Goal: Find specific page/section: Find specific page/section

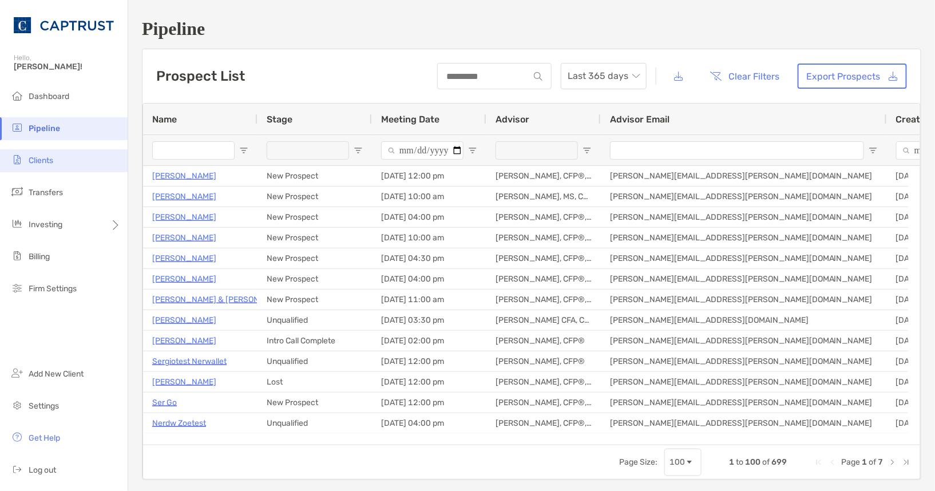
click at [53, 167] on li "Clients" at bounding box center [64, 160] width 128 height 23
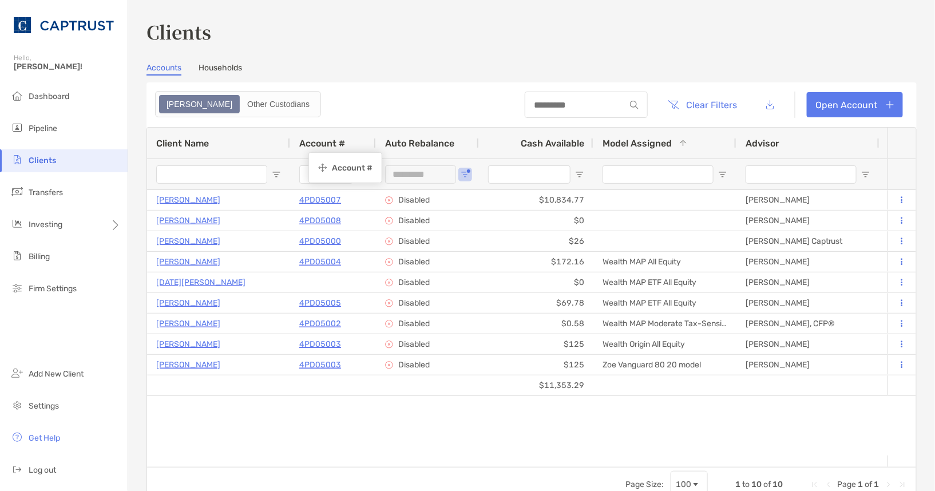
drag, startPoint x: 832, startPoint y: 140, endPoint x: 314, endPoint y: 154, distance: 517.6
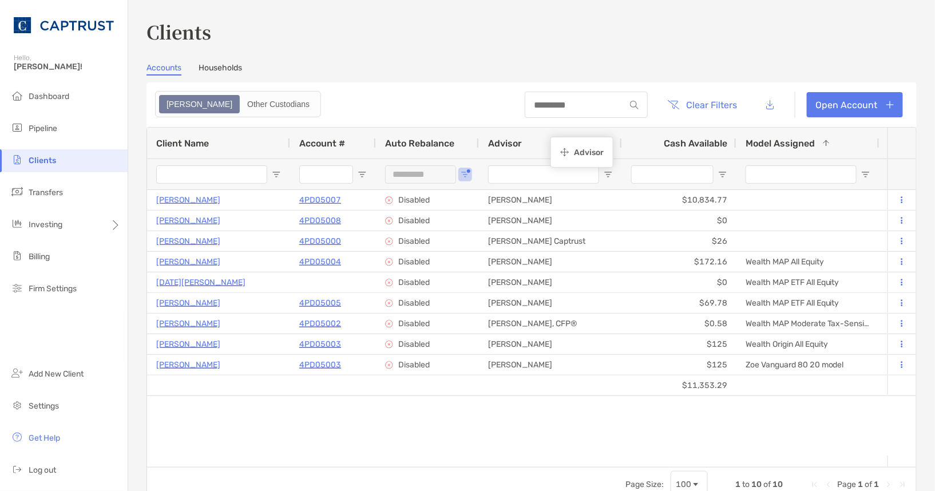
drag, startPoint x: 775, startPoint y: 140, endPoint x: 556, endPoint y: 139, distance: 218.6
click at [523, 427] on div "[PERSON_NAME] 4PD05007 Traditional IRA $439,729.59 $10,834.77 +0.98% +0.98% Com…" at bounding box center [517, 323] width 741 height 266
click at [614, 174] on div at bounding box center [550, 174] width 143 height 31
click at [472, 177] on div "*********" at bounding box center [427, 174] width 103 height 31
click at [467, 177] on span "Open Filter Menu" at bounding box center [465, 174] width 9 height 9
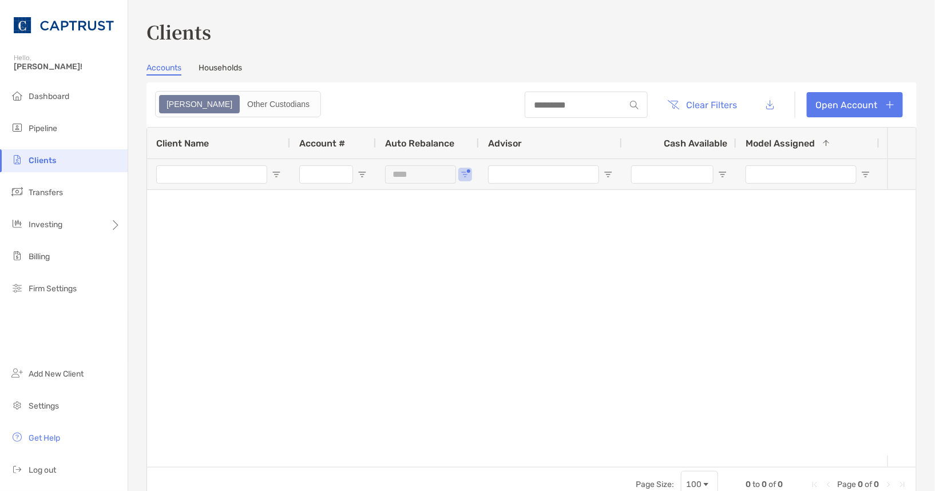
click at [484, 128] on div "Advisor" at bounding box center [550, 143] width 143 height 31
click at [467, 176] on span "Open Filter Menu" at bounding box center [465, 174] width 9 height 9
click at [508, 245] on p "Disabled" at bounding box center [514, 245] width 31 height 10
type input "*********"
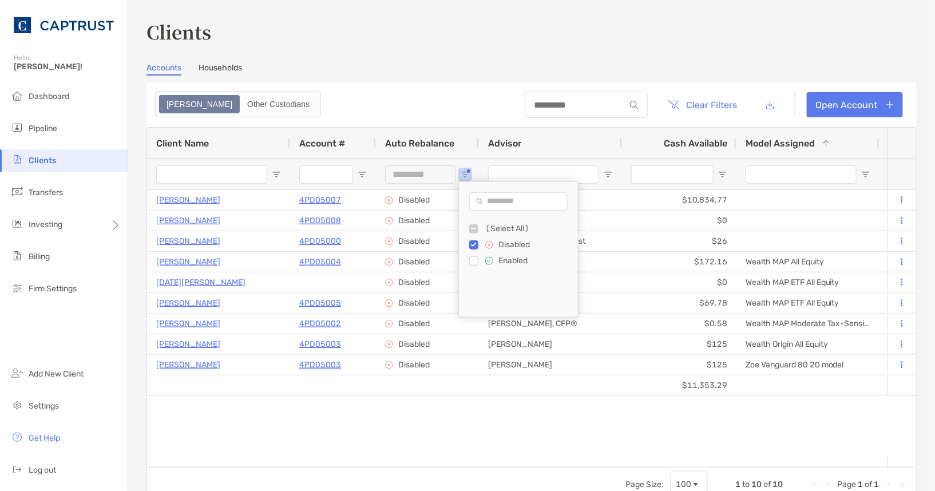
click at [444, 87] on header "Clear Filters Open Account" at bounding box center [532, 104] width 770 height 45
click at [610, 175] on span "Open Filter Menu" at bounding box center [608, 174] width 9 height 9
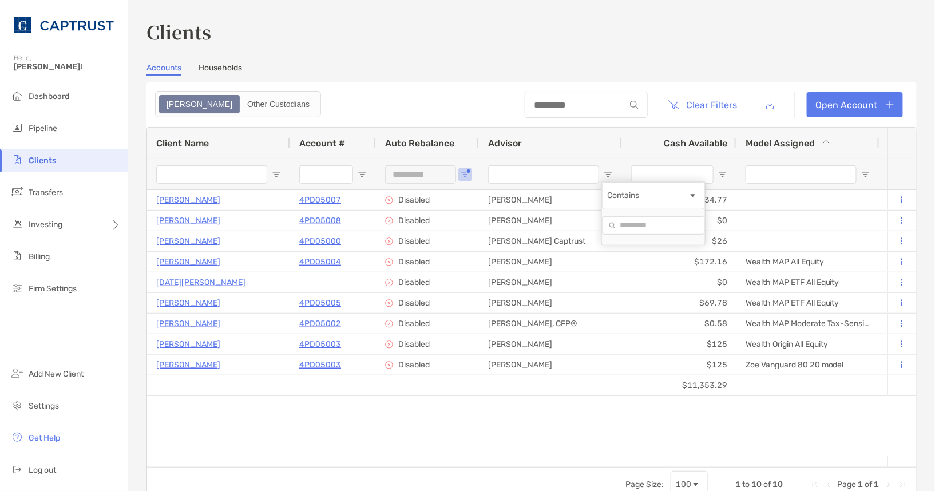
click at [655, 200] on div "Contains" at bounding box center [647, 196] width 81 height 10
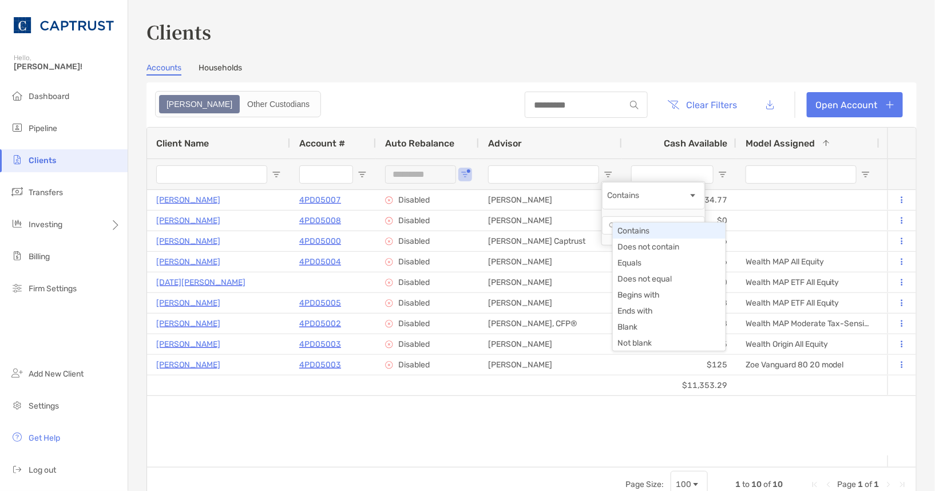
click at [655, 200] on div "Contains" at bounding box center [647, 196] width 81 height 10
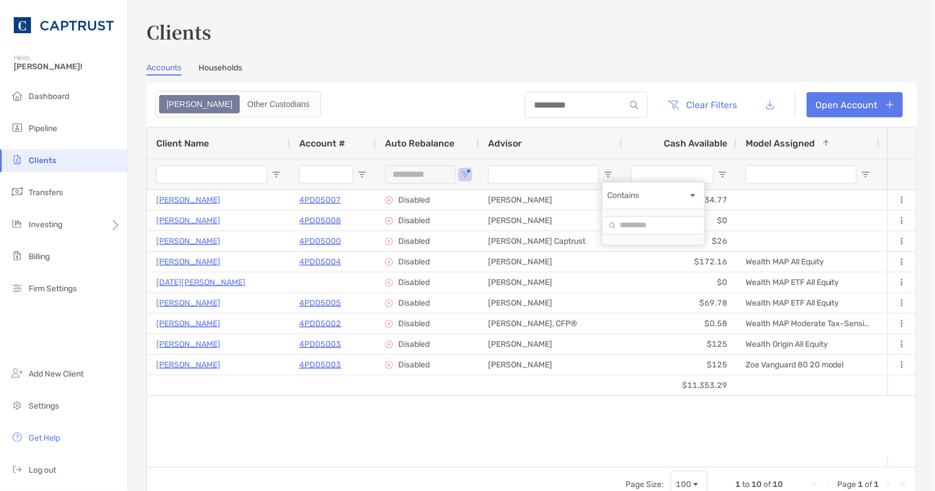
click at [655, 200] on div "Contains" at bounding box center [647, 196] width 81 height 10
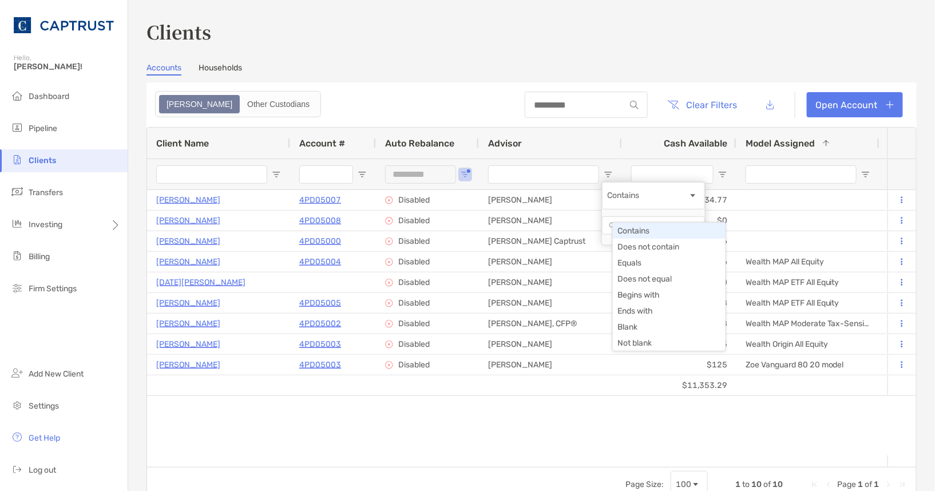
click at [655, 200] on div "Contains" at bounding box center [647, 196] width 81 height 10
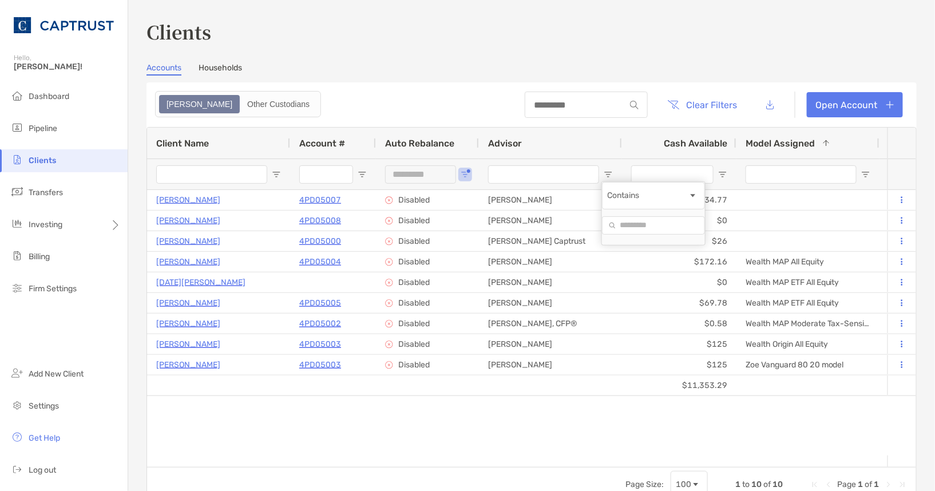
click at [567, 141] on div "Advisor" at bounding box center [550, 143] width 125 height 31
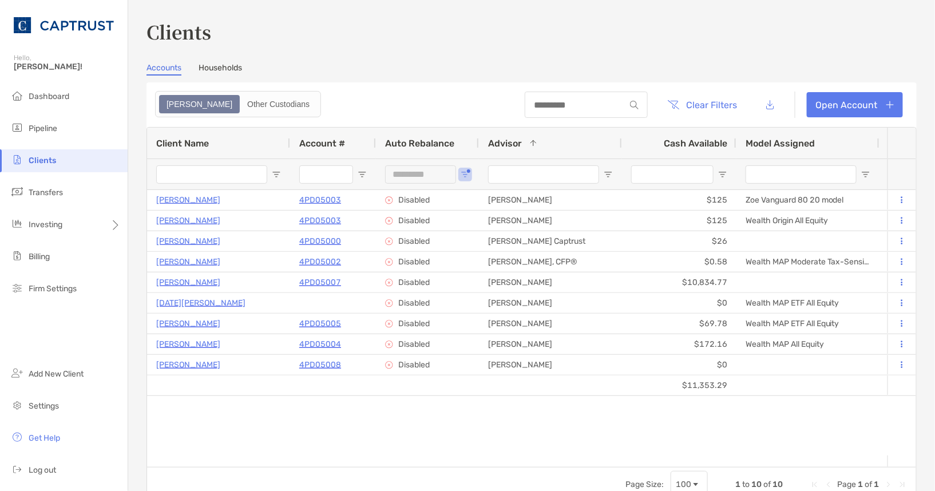
click at [697, 145] on span "Cash Available" at bounding box center [696, 143] width 64 height 11
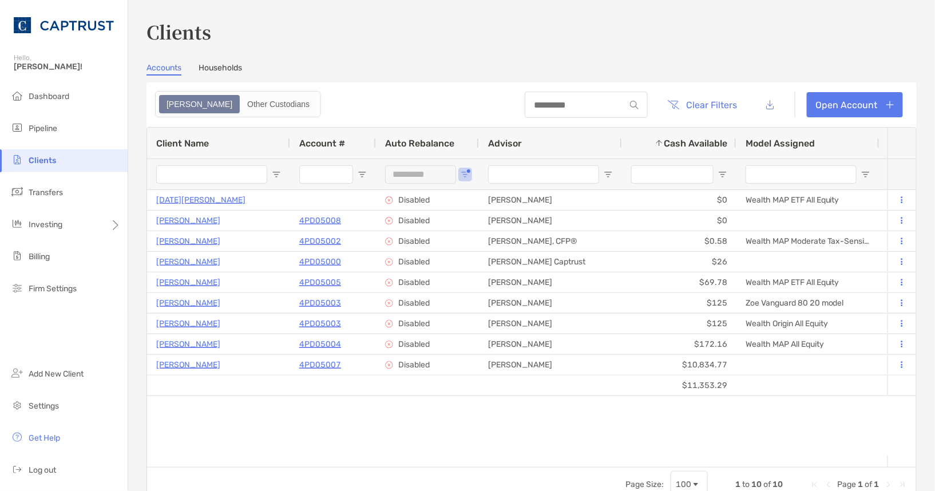
click at [513, 143] on span "Advisor" at bounding box center [505, 143] width 34 height 11
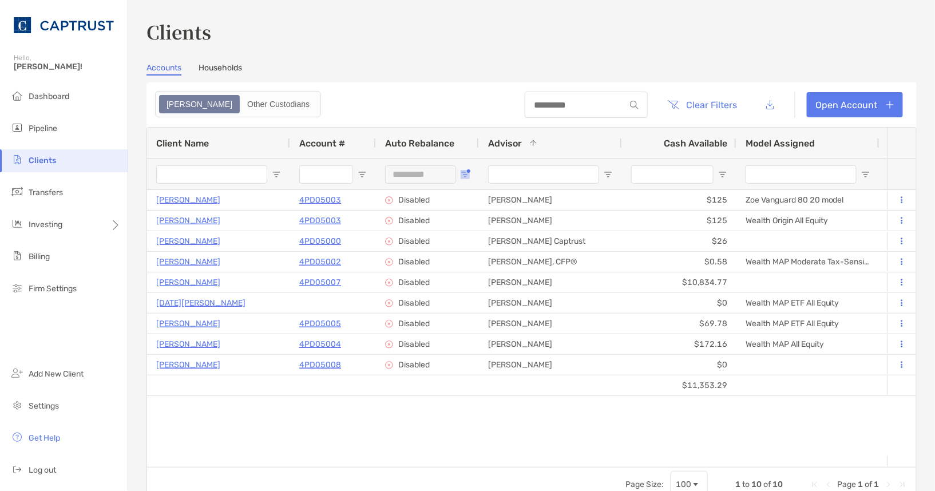
click at [467, 174] on span "Open Filter Menu" at bounding box center [465, 174] width 9 height 9
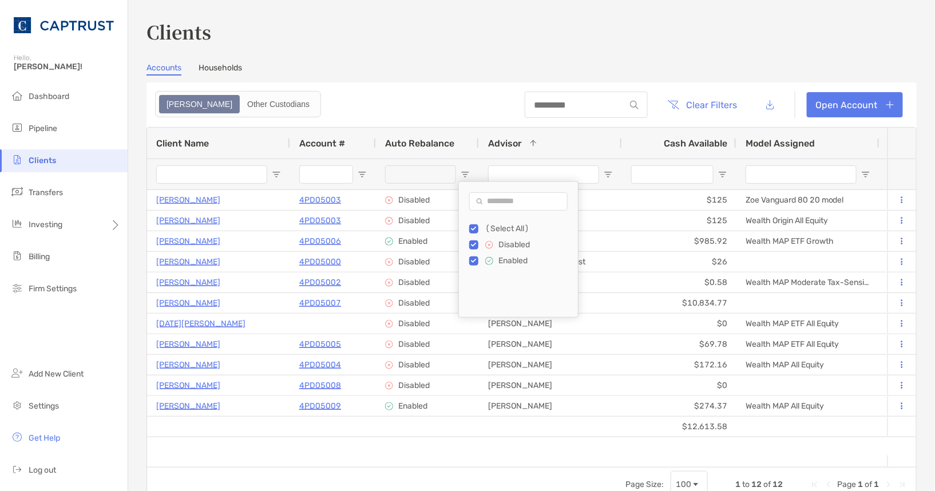
click at [517, 474] on div "Page Size: 100 1 to 12 of 12 Page 1 of 1" at bounding box center [531, 484] width 769 height 34
